Goal: Communication & Community: Answer question/provide support

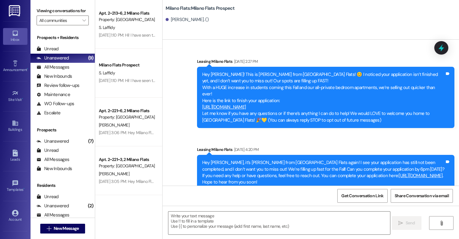
scroll to position [785, 0]
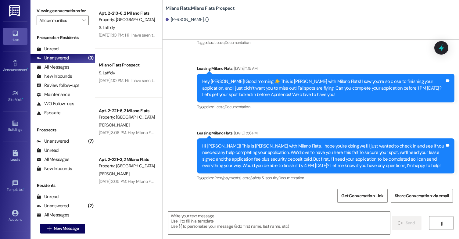
click at [72, 63] on div "Unanswered (9)" at bounding box center [63, 58] width 64 height 9
click at [69, 72] on div "All Messages (undefined)" at bounding box center [63, 67] width 64 height 9
click at [68, 70] on div "All Messages" at bounding box center [53, 67] width 33 height 6
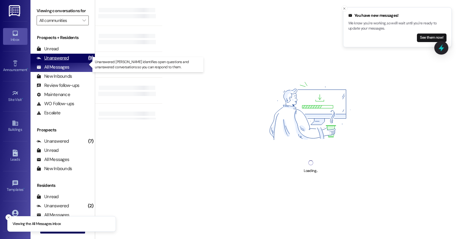
click at [74, 61] on div "Unanswered (9)" at bounding box center [63, 58] width 64 height 9
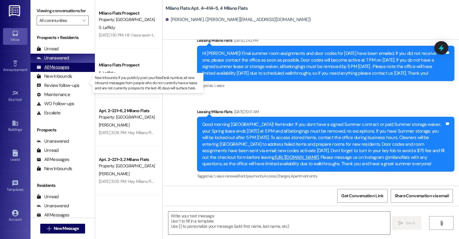
click at [58, 70] on div "All Messages" at bounding box center [53, 67] width 33 height 6
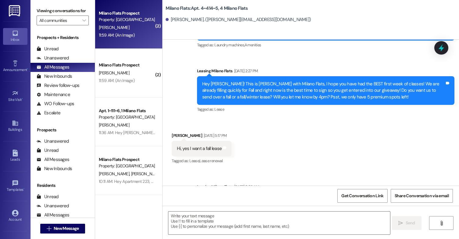
scroll to position [760, 0]
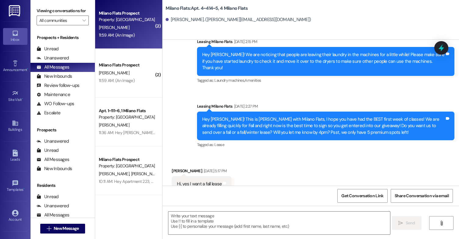
click at [129, 29] on div "H. Cheng" at bounding box center [127, 28] width 58 height 8
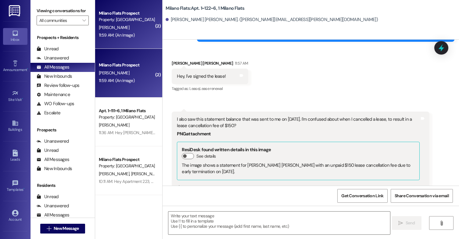
scroll to position [20635, 0]
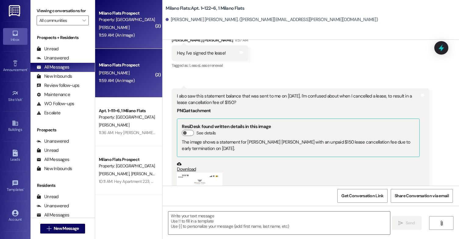
click at [207, 173] on button "Zoom image" at bounding box center [200, 222] width 46 height 99
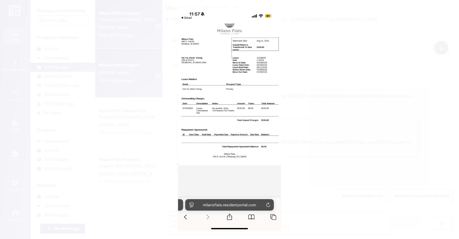
click at [207, 151] on button "Unzoom image" at bounding box center [229, 119] width 459 height 239
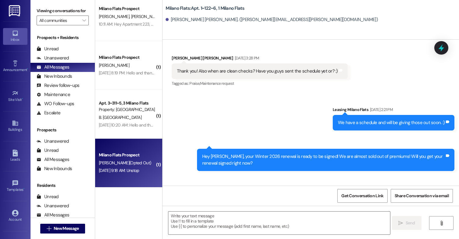
scroll to position [214, 0]
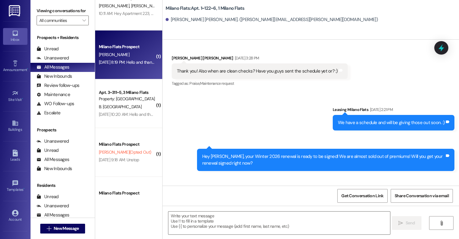
click at [146, 63] on div "Sep 20, 2025 at 8:19 PM: Hello and thank you for contacting Milano Flats. You h…" at bounding box center [296, 61] width 394 height 5
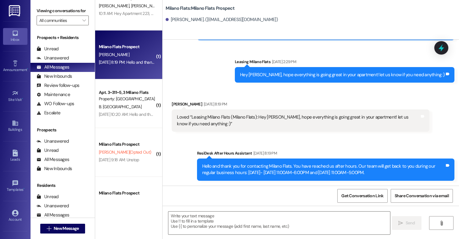
scroll to position [1378, 0]
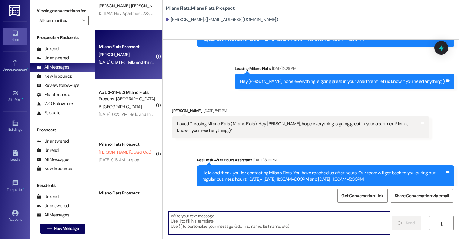
click at [212, 234] on textarea at bounding box center [279, 223] width 222 height 23
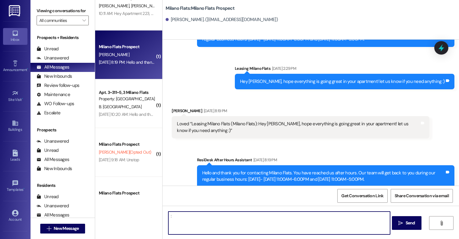
type textarea ":)"
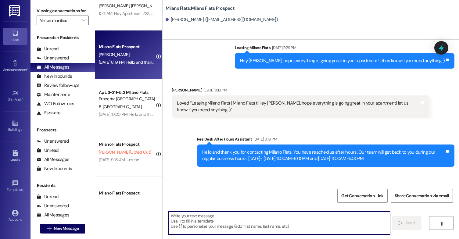
scroll to position [1421, 0]
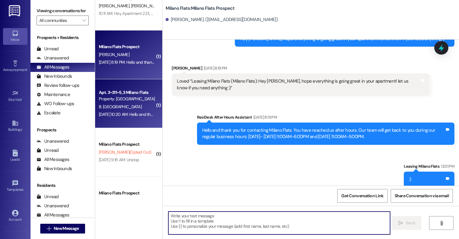
click at [128, 112] on div "Sep 20, 2025 at 10:20 AM: Hello and thank you for contacting Milano Flats. You …" at bounding box center [297, 114] width 397 height 5
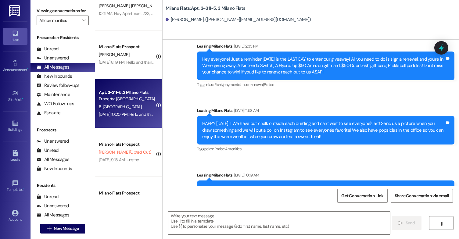
scroll to position [4253, 0]
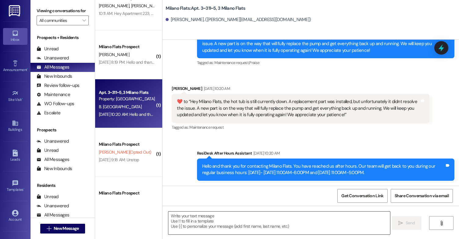
click at [187, 220] on textarea at bounding box center [279, 223] width 222 height 23
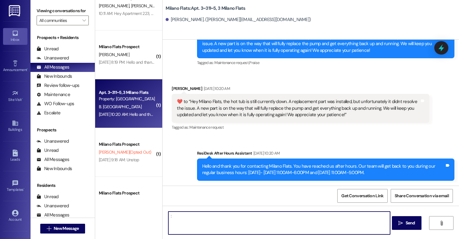
type textarea ":)"
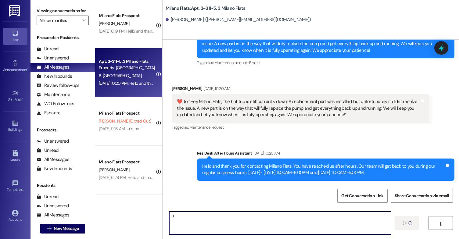
scroll to position [305, 0]
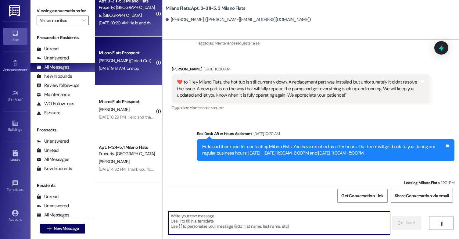
click at [128, 59] on span "H. Maus (Opted Out)" at bounding box center [125, 60] width 52 height 5
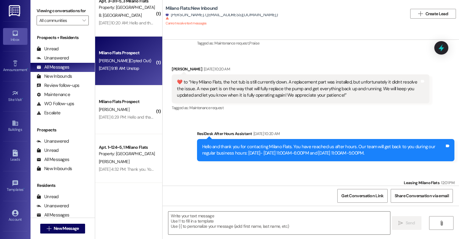
scroll to position [0, 0]
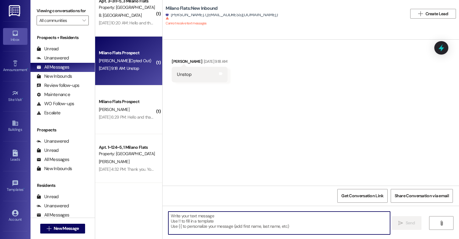
click at [210, 224] on textarea at bounding box center [279, 223] width 222 height 23
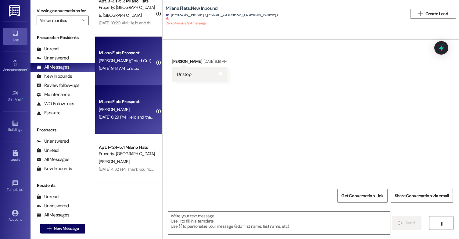
click at [146, 103] on div "Milano Flats Prospect" at bounding box center [127, 102] width 56 height 6
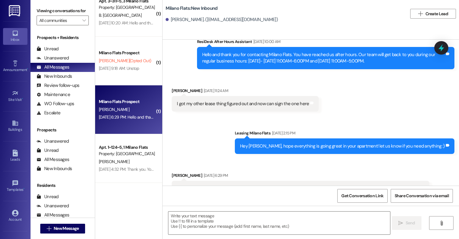
scroll to position [520, 0]
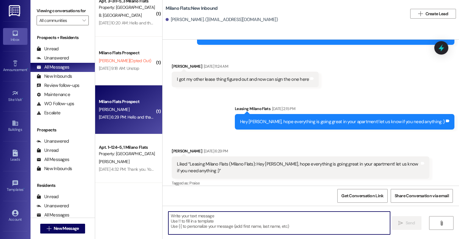
click at [222, 226] on textarea at bounding box center [279, 223] width 222 height 23
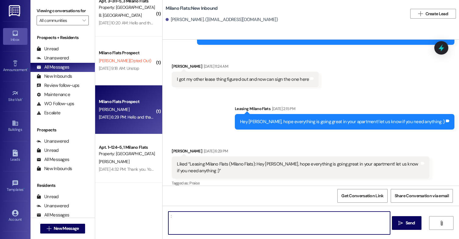
type textarea ":)"
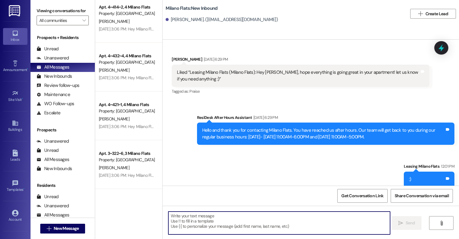
scroll to position [1312, 0]
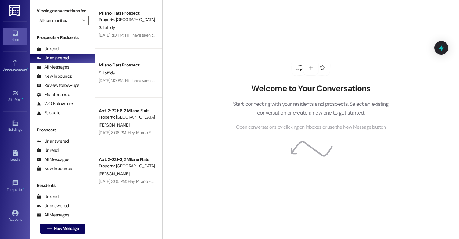
drag, startPoint x: 20, startPoint y: 154, endPoint x: 0, endPoint y: 89, distance: 68.0
click at [20, 154] on link "Leads" at bounding box center [15, 156] width 24 height 16
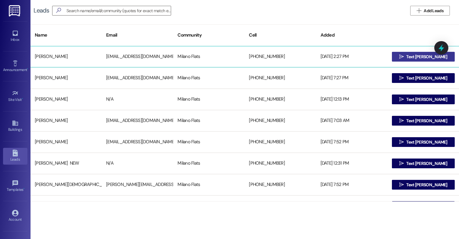
click at [408, 60] on span " Text Jared" at bounding box center [423, 56] width 51 height 9
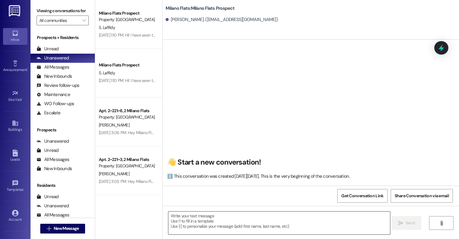
click at [203, 218] on textarea at bounding box center [279, 223] width 222 height 23
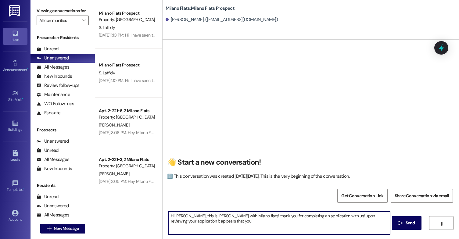
click at [214, 223] on textarea "Hi Jared, this is Liz with Milano flats! thank you for completing an applicatio…" at bounding box center [279, 223] width 222 height 23
click at [317, 216] on textarea "Hi Jared, this is Liz with Milano flats! thank you for completing an applicatio…" at bounding box center [279, 223] width 222 height 23
click at [332, 225] on textarea "Hi Jared, this is Liz with Milano flats! thank you for completing an applicatio…" at bounding box center [279, 223] width 222 height 23
click at [356, 219] on textarea "Hi Jared, this is Liz with Milano flats! thank you for completing an applicatio…" at bounding box center [279, 223] width 222 height 23
click at [357, 219] on textarea "Hi Jared, this is Liz with Milano flats! thank you for completing an applicatio…" at bounding box center [279, 223] width 222 height 23
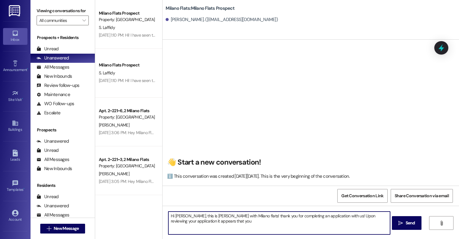
click at [339, 221] on textarea "Hi Jared, this is Liz with Milano flats! thank you for completing an applicatio…" at bounding box center [279, 223] width 222 height 23
click at [355, 220] on textarea "Hi Jared, this is Liz with Milano flats! thank you for completing an applicatio…" at bounding box center [279, 223] width 222 height 23
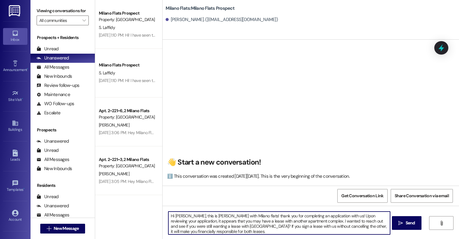
click at [233, 231] on textarea "Hi Jared, this is Liz with Milano flats! thank you for completing an applicatio…" at bounding box center [279, 223] width 222 height 23
click at [250, 233] on textarea "Hi Jared, this is Liz with Milano flats! thank you for completing an applicatio…" at bounding box center [279, 223] width 222 height 23
type textarea "Hi Jared, this is Liz with Milano flats! thank you for completing an applicatio…"
click at [414, 223] on span "Send" at bounding box center [410, 223] width 9 height 6
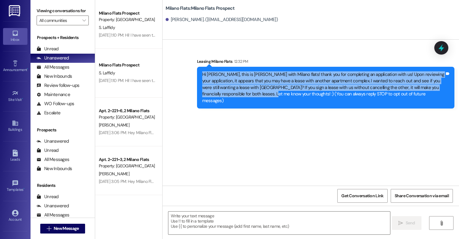
drag, startPoint x: 230, startPoint y: 94, endPoint x: 196, endPoint y: 76, distance: 38.3
click at [197, 76] on div "Hi Jared, this is Liz with Milano flats! thank you for completing an applicatio…" at bounding box center [325, 88] width 257 height 42
copy div "Hi Jared, this is Liz with Milano flats! thank you for completing an applicatio…"
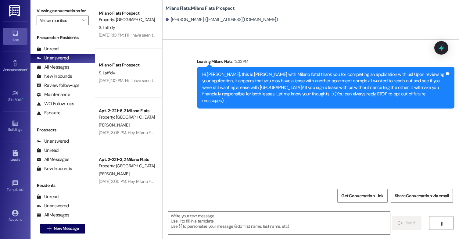
click at [247, 98] on div "Hi Jared, this is Liz with Milano flats! thank you for completing an applicatio…" at bounding box center [325, 88] width 257 height 42
click at [16, 156] on icon at bounding box center [15, 153] width 5 height 7
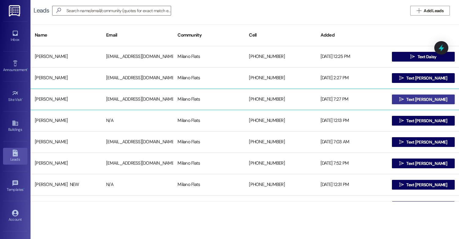
click at [438, 96] on button " Text David" at bounding box center [423, 100] width 63 height 10
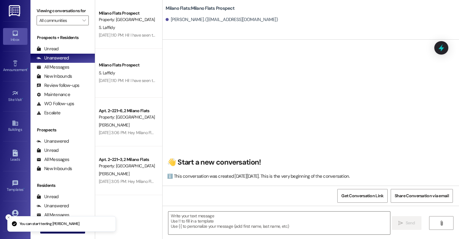
scroll to position [0, 0]
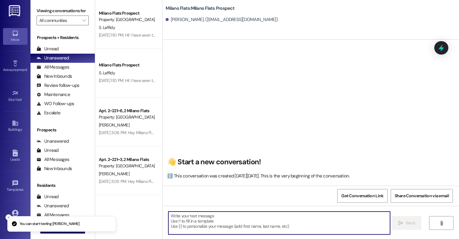
click at [206, 219] on textarea at bounding box center [279, 223] width 222 height 23
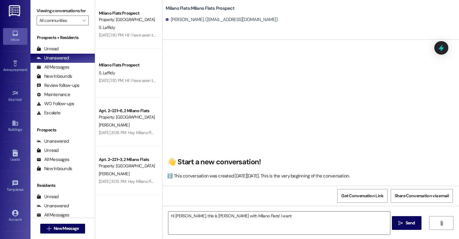
click at [263, 185] on div "👋 Start a new conversation! ℹ️ This conversation was created on Monday, Septemb…" at bounding box center [311, 114] width 296 height 141
click at [264, 216] on textarea "Hi David, this is Liz with Milano Flats! I want" at bounding box center [279, 223] width 222 height 23
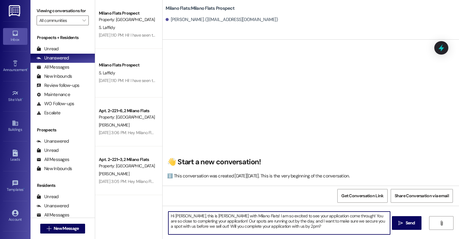
click at [283, 232] on textarea "Hi David, this is Liz with Milano Flats! I am so excited to see your applicatio…" at bounding box center [279, 223] width 222 height 23
type textarea "Hi David, this is Liz with Milano Flats! I am so excited to see your applicatio…"
click at [397, 228] on button " Send" at bounding box center [407, 223] width 30 height 14
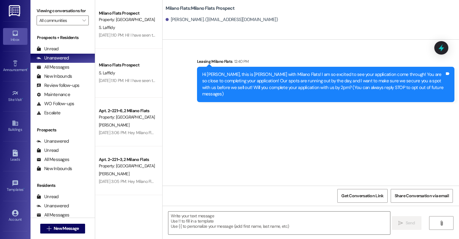
scroll to position [0, 0]
